Goal: Communication & Community: Answer question/provide support

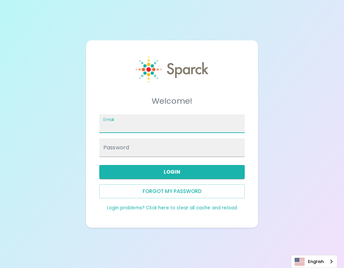
click at [164, 130] on input "Email" at bounding box center [171, 123] width 145 height 19
type input "[EMAIL_ADDRESS][DOMAIN_NAME]"
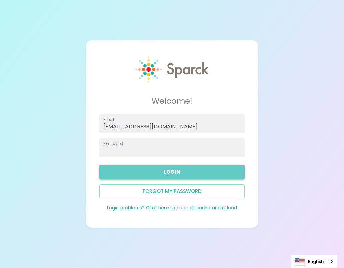
click at [197, 177] on button "Login" at bounding box center [171, 172] width 145 height 14
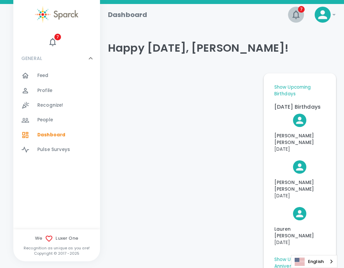
click at [295, 17] on icon "button" at bounding box center [295, 14] width 11 height 11
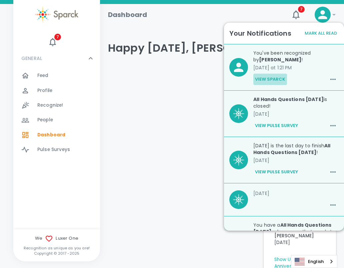
click at [279, 79] on button "View Sparck" at bounding box center [270, 79] width 34 height 11
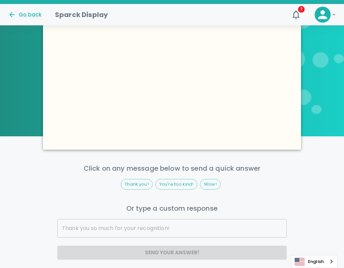
scroll to position [521, 0]
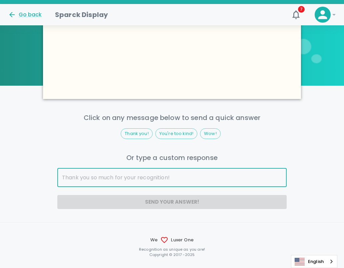
click at [160, 187] on input "text" at bounding box center [171, 177] width 229 height 19
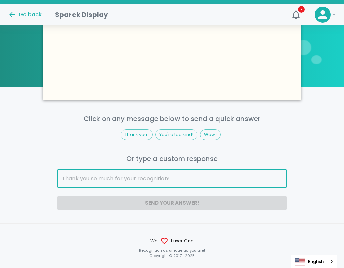
scroll to position [527, 0]
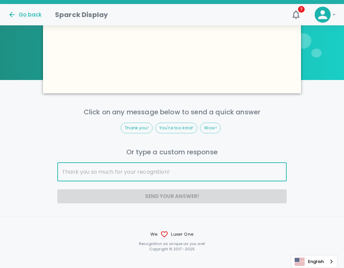
click at [141, 181] on input "text" at bounding box center [171, 171] width 229 height 19
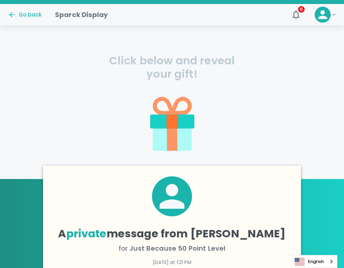
scroll to position [116, 0]
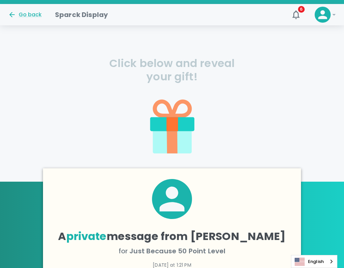
type input "Aww gee, thanks Francine"
click at [171, 124] on icon at bounding box center [172, 124] width 12 height 14
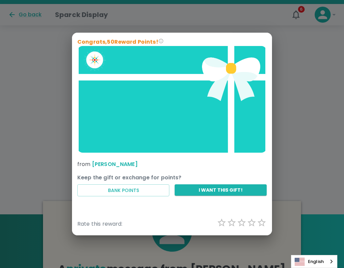
click at [132, 39] on p "Congrats, 50 Reward Points!" at bounding box center [171, 42] width 189 height 8
click at [178, 42] on p "Congrats, 50 Reward Points!" at bounding box center [171, 42] width 189 height 8
click at [136, 193] on button "Bank Points" at bounding box center [123, 190] width 92 height 12
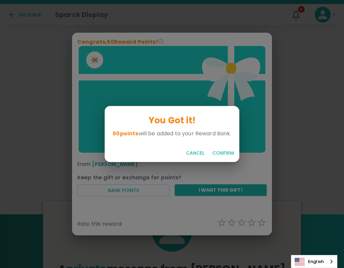
click at [220, 153] on button "Confirm" at bounding box center [222, 153] width 27 height 12
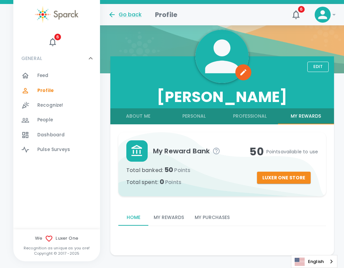
scroll to position [73, 0]
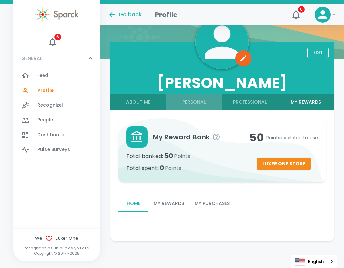
click at [202, 104] on button "Personal" at bounding box center [194, 102] width 56 height 16
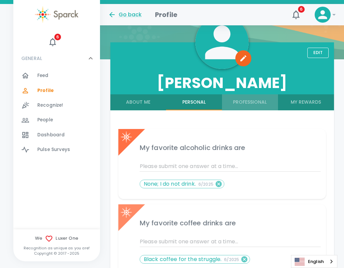
click at [245, 94] on button "Professional" at bounding box center [250, 102] width 56 height 16
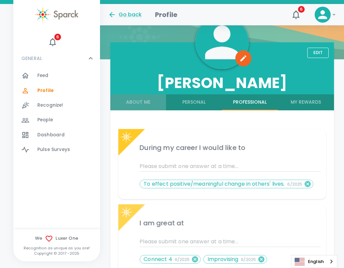
click at [135, 101] on button "About Me" at bounding box center [138, 102] width 56 height 16
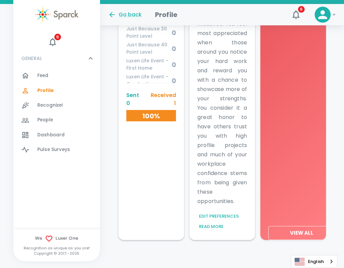
scroll to position [403, 0]
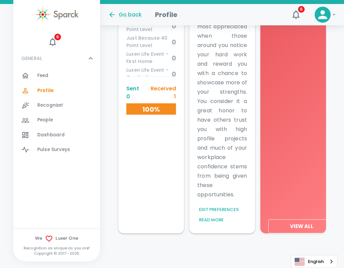
click at [41, 152] on span "Pulse Surveys" at bounding box center [53, 149] width 33 height 7
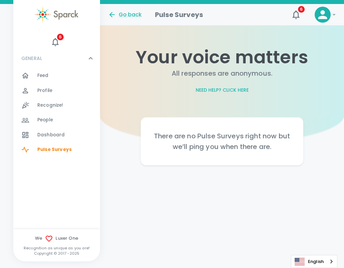
click at [50, 106] on span "Recognize!" at bounding box center [50, 105] width 26 height 7
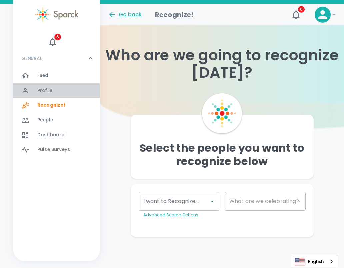
click at [50, 84] on div "Profile 0" at bounding box center [56, 90] width 87 height 15
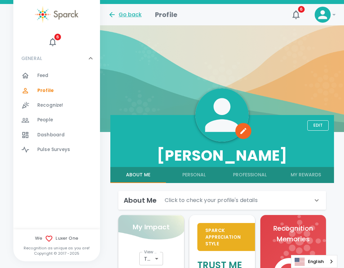
click at [133, 16] on div "Go back" at bounding box center [125, 15] width 34 height 8
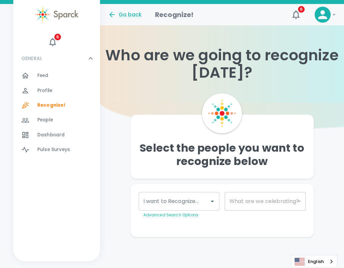
click at [326, 15] on icon at bounding box center [322, 14] width 13 height 13
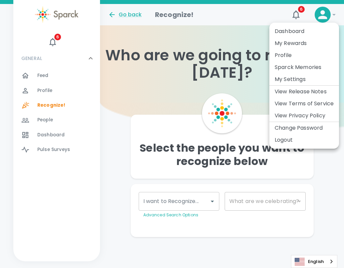
click at [292, 31] on li "Dashboard" at bounding box center [304, 31] width 70 height 12
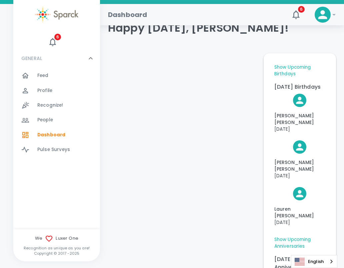
scroll to position [24, 0]
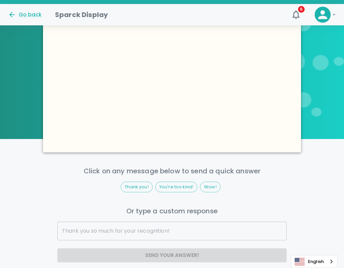
scroll to position [521, 0]
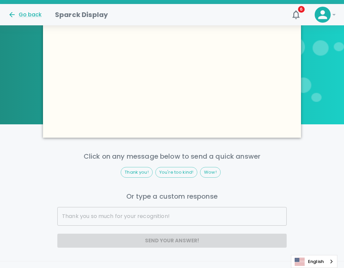
click at [151, 225] on input "text" at bounding box center [171, 216] width 229 height 19
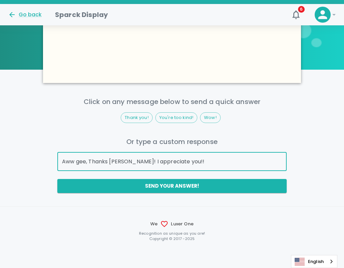
scroll to position [578, 0]
click at [140, 171] on input "Aww gee, Thanks Francince! I appreciate you!!" at bounding box center [171, 161] width 229 height 19
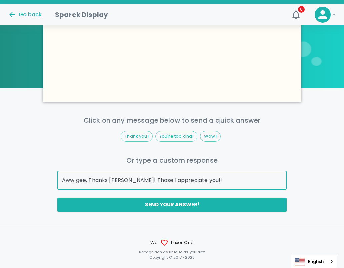
scroll to position [558, 0]
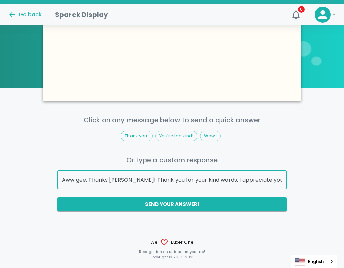
click at [166, 189] on input "Aww gee, Thanks Francince! Thank you for your kind words. I appreciate you!!" at bounding box center [171, 179] width 229 height 19
click at [183, 189] on input "Aww gee, Thanks Francince! I appreciate for your kind words. I appreciate you!!" at bounding box center [171, 179] width 229 height 19
click at [263, 189] on input "Aww gee, Thanks Francince! I appreciate your kind words. I appreciate you!!" at bounding box center [171, 179] width 229 height 19
drag, startPoint x: 217, startPoint y: 193, endPoint x: 313, endPoint y: 197, distance: 95.3
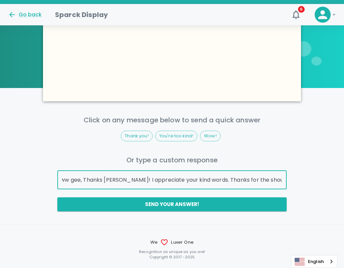
click at [313, 197] on div "Click on any message below to send a quick answer Thank you! You're too kind! W…" at bounding box center [172, 163] width 344 height 97
click at [172, 189] on input "Aww gee, Thanks Francince! I appreciate your kind words. Thanks for the shout o…" at bounding box center [171, 179] width 229 height 19
type input "Aww gee, Thanks Francince! I appreciate your kind words. Thanks for the shout o…"
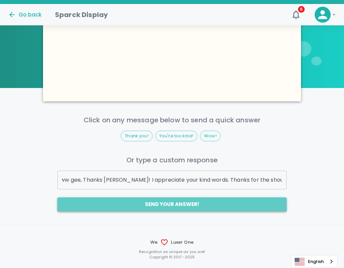
click at [181, 211] on button "Send your answer!" at bounding box center [171, 204] width 229 height 14
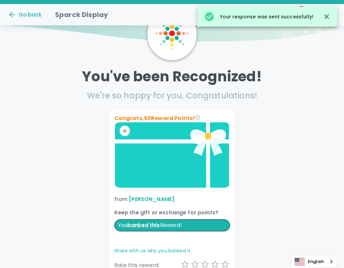
scroll to position [0, 0]
